Goal: Find specific fact: Find specific fact

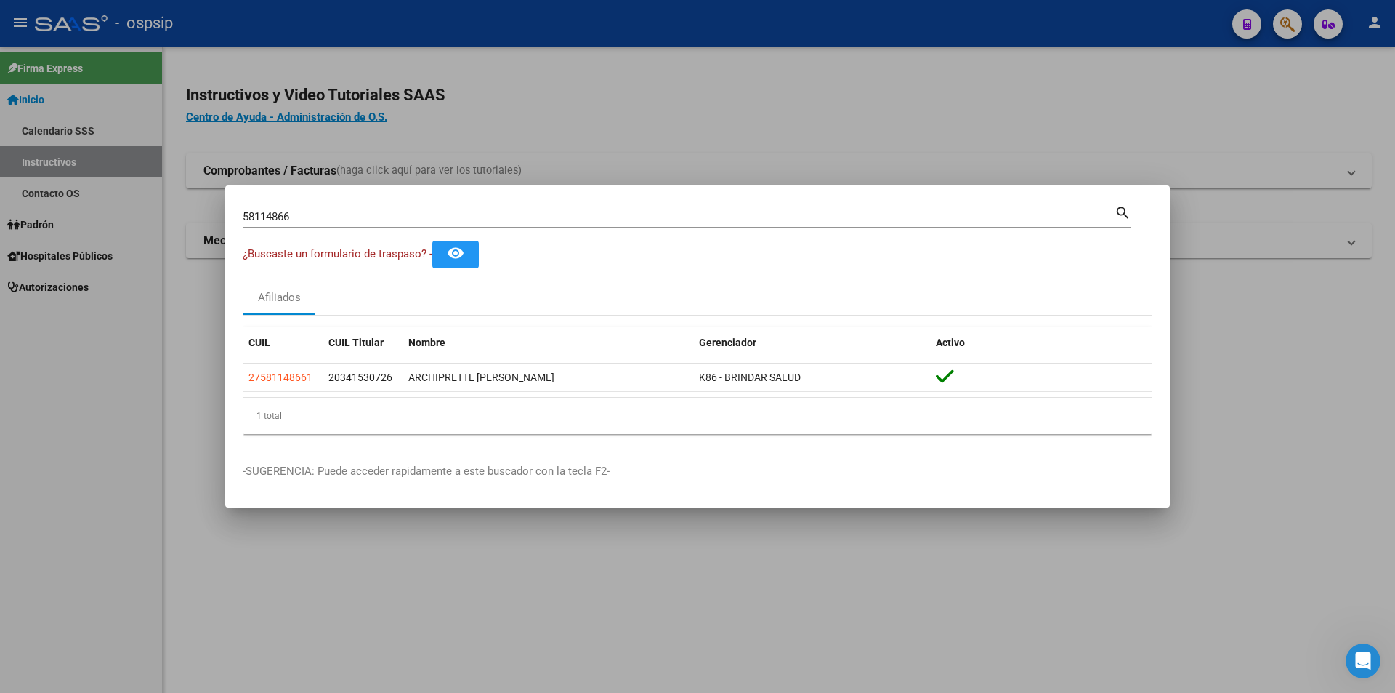
click at [273, 211] on input "58114866" at bounding box center [679, 216] width 872 height 13
type input "18276119"
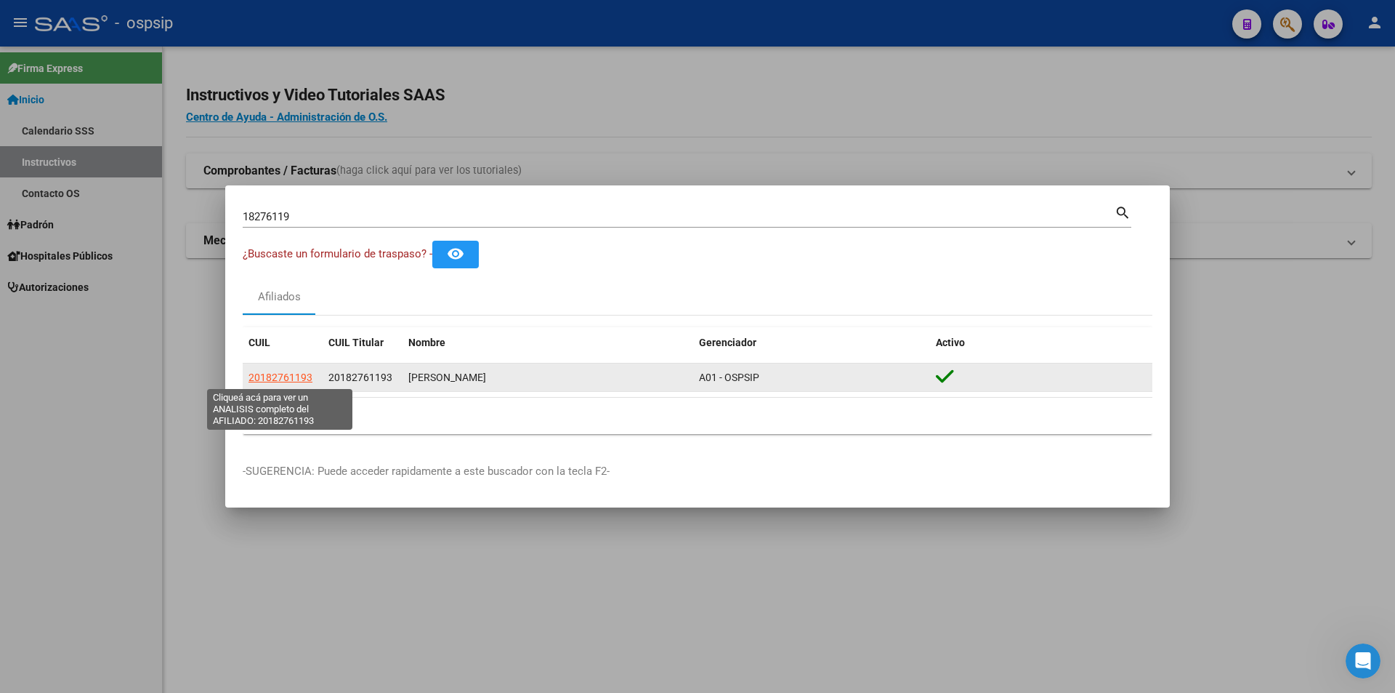
click at [268, 380] on span "20182761193" at bounding box center [281, 377] width 64 height 12
type textarea "20182761193"
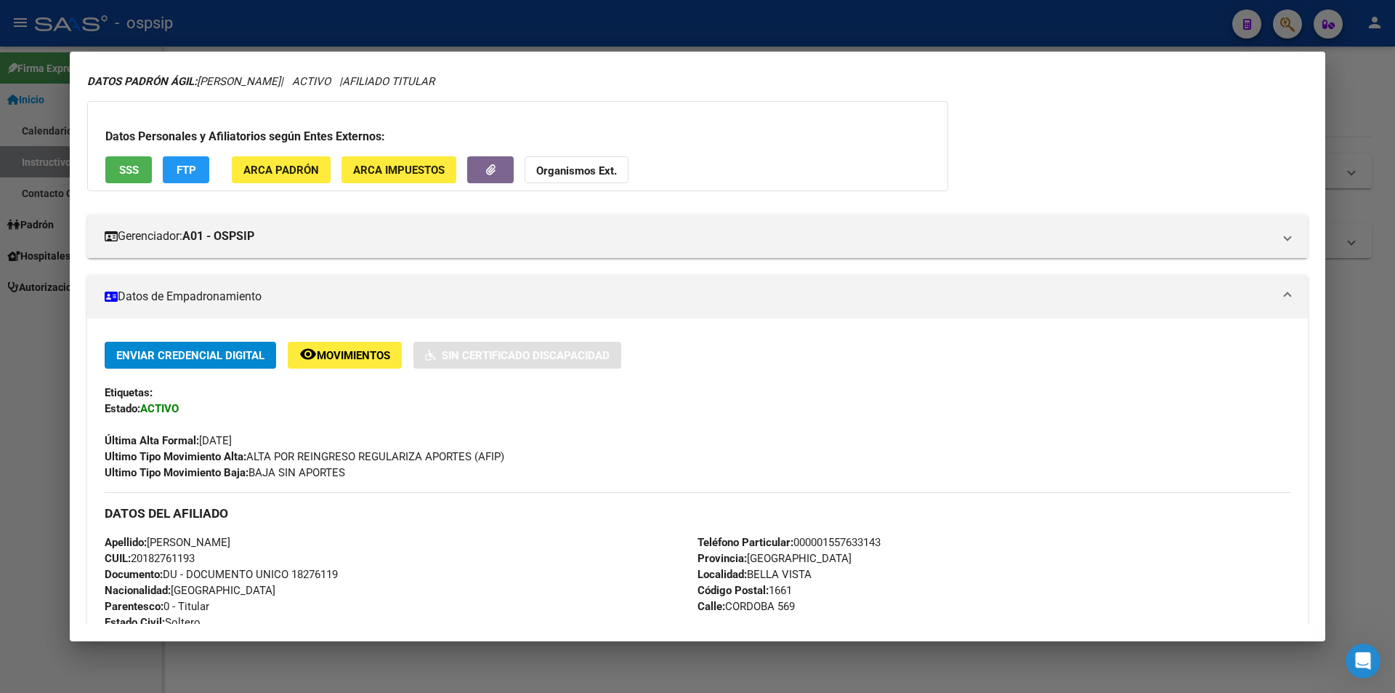
scroll to position [145, 0]
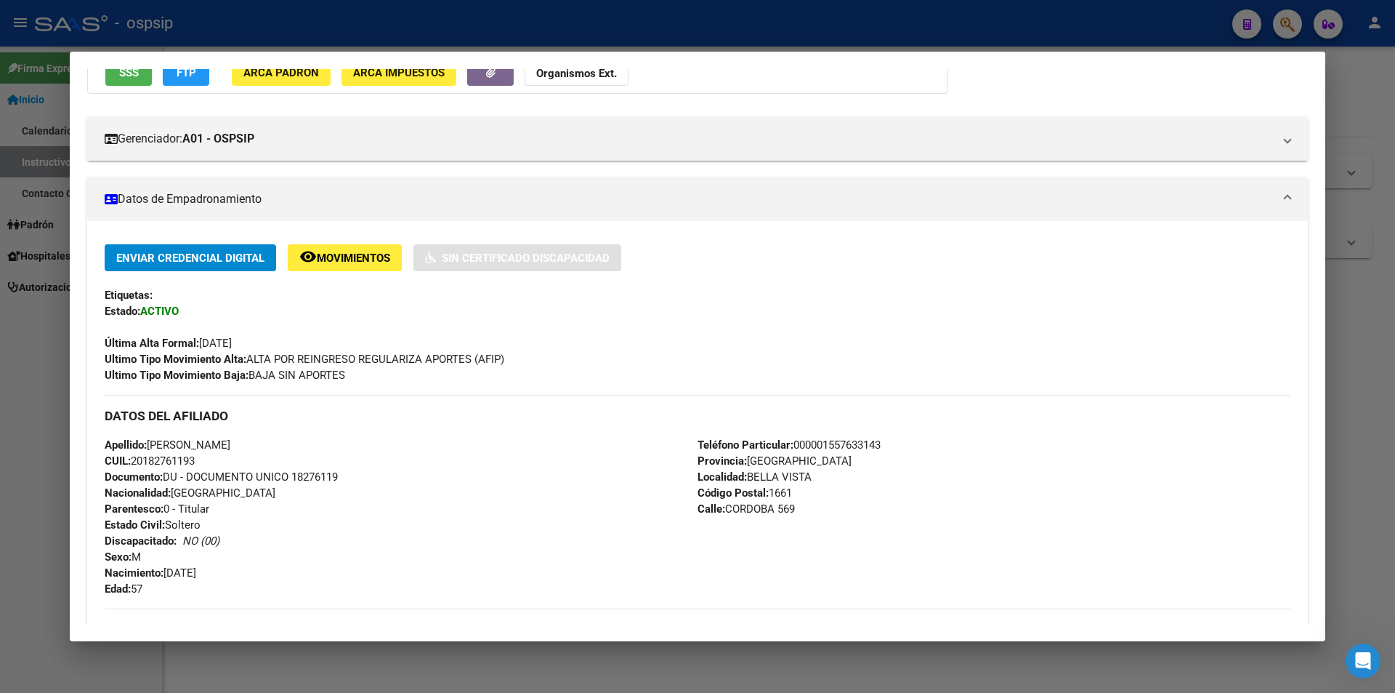
click at [330, 477] on span "Documento: DU - DOCUMENTO UNICO 18276119" at bounding box center [221, 476] width 233 height 13
copy span "18276119"
click at [265, 518] on div "Apellido: [PERSON_NAME]: 20182761193 Documento: DU - DOCUMENTO UNICO 18276119 N…" at bounding box center [401, 517] width 593 height 160
drag, startPoint x: 187, startPoint y: 721, endPoint x: 677, endPoint y: 618, distance: 501.3
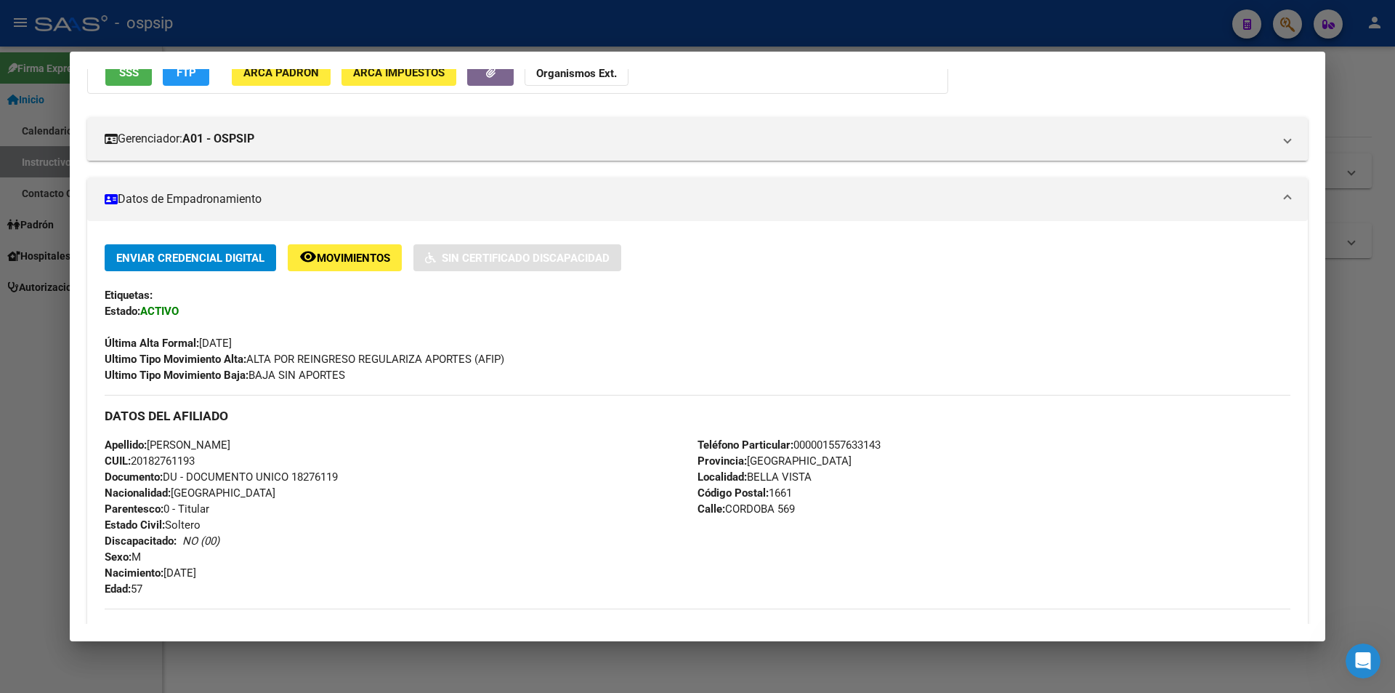
click at [677, 618] on div "DATOS GRUPO FAMILIAR Gerenciador / Plan: A01 - OSPSIP / Sin Plan Empleador: 201…" at bounding box center [698, 661] width 1186 height 106
drag, startPoint x: 677, startPoint y: 618, endPoint x: 422, endPoint y: 621, distance: 255.8
drag, startPoint x: 422, startPoint y: 621, endPoint x: 797, endPoint y: 553, distance: 381.2
click at [829, 565] on div "Teléfono Particular: 000001557633143 Provincia: [GEOGRAPHIC_DATA] Localidad: [G…" at bounding box center [994, 517] width 593 height 160
click at [321, 478] on span "Documento: DU - DOCUMENTO UNICO 18276119" at bounding box center [221, 476] width 233 height 13
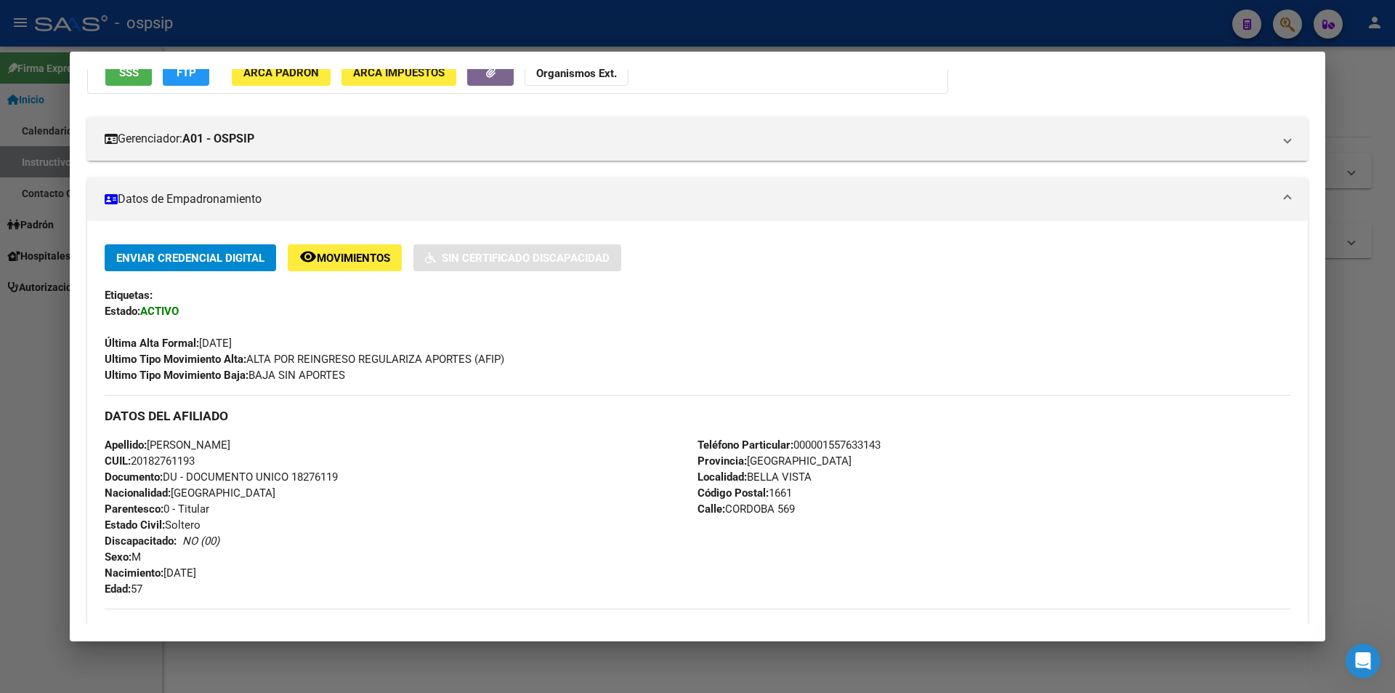
click at [321, 478] on span "Documento: DU - DOCUMENTO UNICO 18276119" at bounding box center [221, 476] width 233 height 13
copy span "18276119"
click at [356, 496] on div "Apellido: [PERSON_NAME]: 20182761193 Documento: DU - DOCUMENTO UNICO 18276119 N…" at bounding box center [401, 517] width 593 height 160
